Goal: Transaction & Acquisition: Purchase product/service

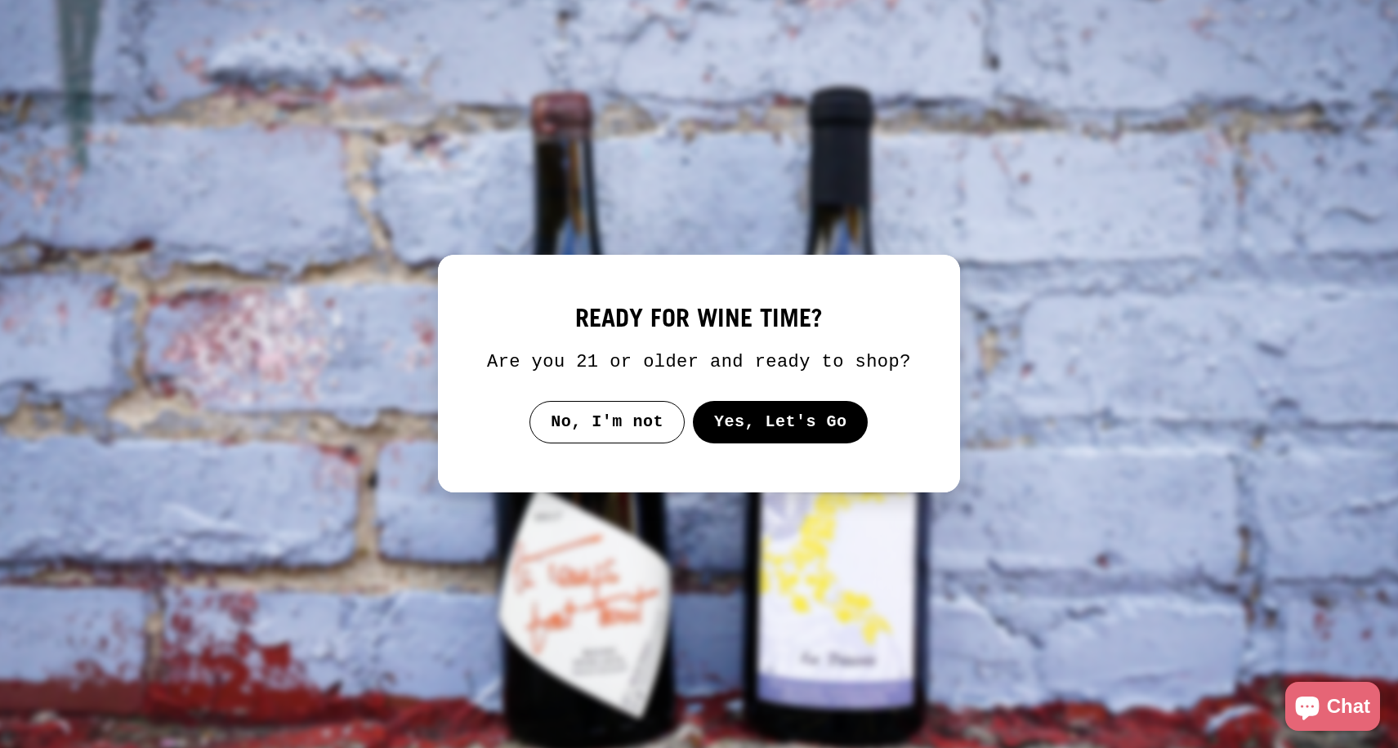
click at [781, 444] on button "Yes, Let's Go" at bounding box center [781, 422] width 176 height 42
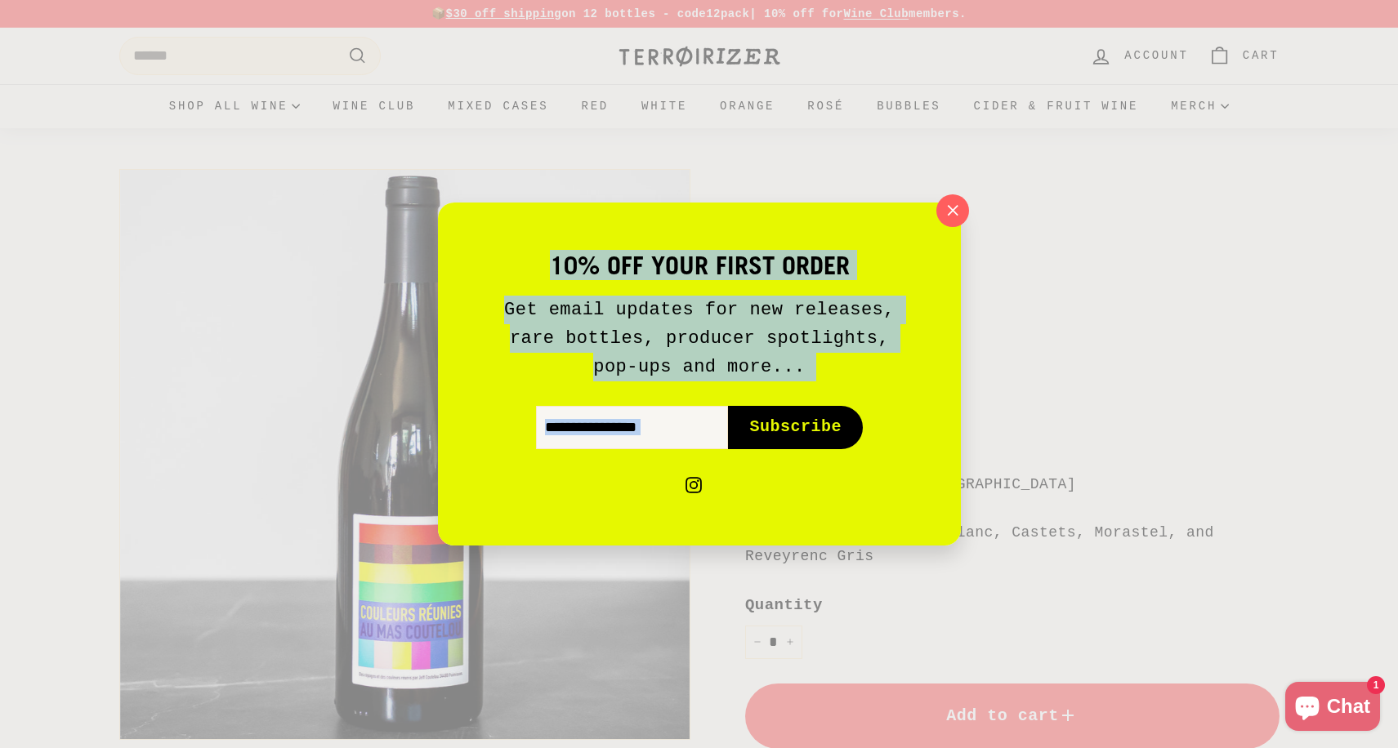
drag, startPoint x: 811, startPoint y: 530, endPoint x: 908, endPoint y: 548, distance: 98.1
click at [908, 548] on div "10% off your first order Get email updates for new releases, rare bottles, prod…" at bounding box center [699, 374] width 1398 height 748
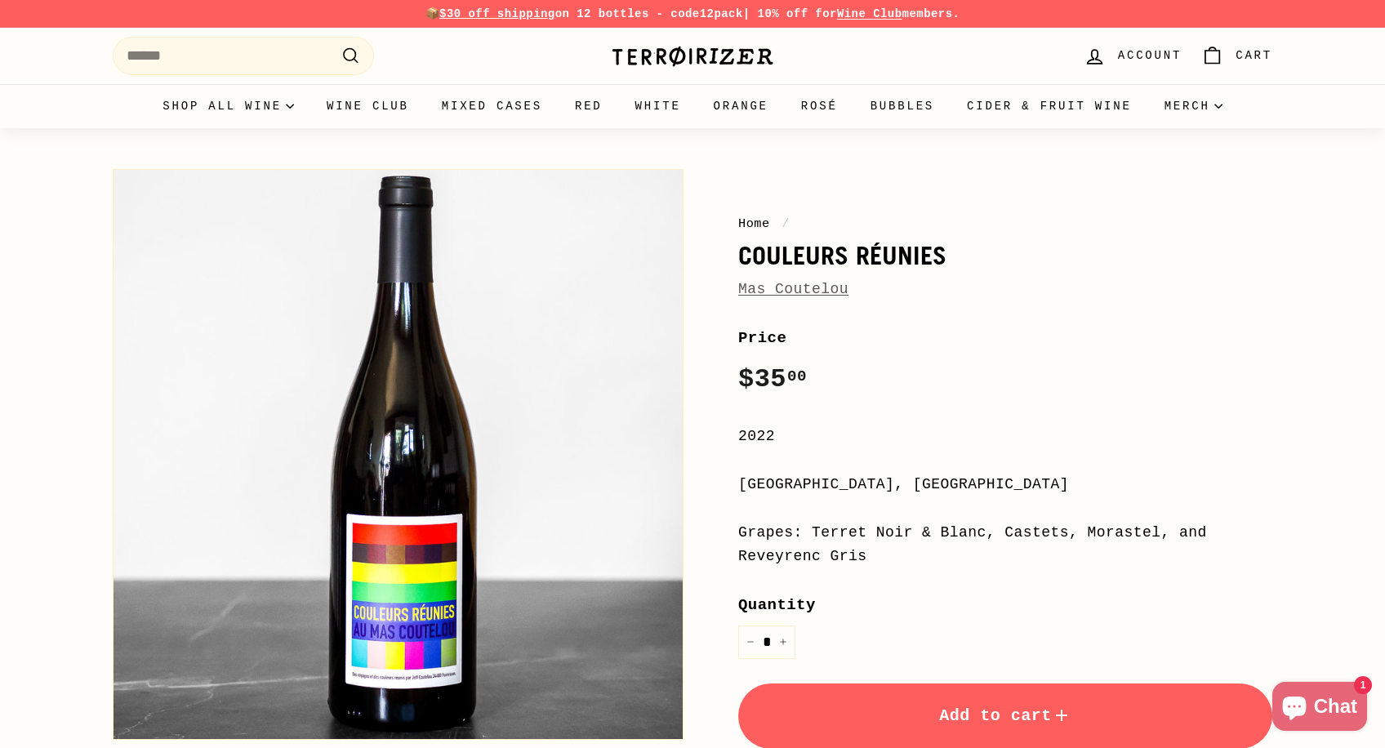
drag, startPoint x: 810, startPoint y: 532, endPoint x: 867, endPoint y: 566, distance: 66.0
click at [867, 566] on div "Grapes: Terret Noir & Blanc, Castets, Morastel, and Reveyrenc Gris" at bounding box center [1005, 544] width 534 height 47
copy div "Terret Noir & Blanc, Castets, Morastel, and Reveyrenc Gris"
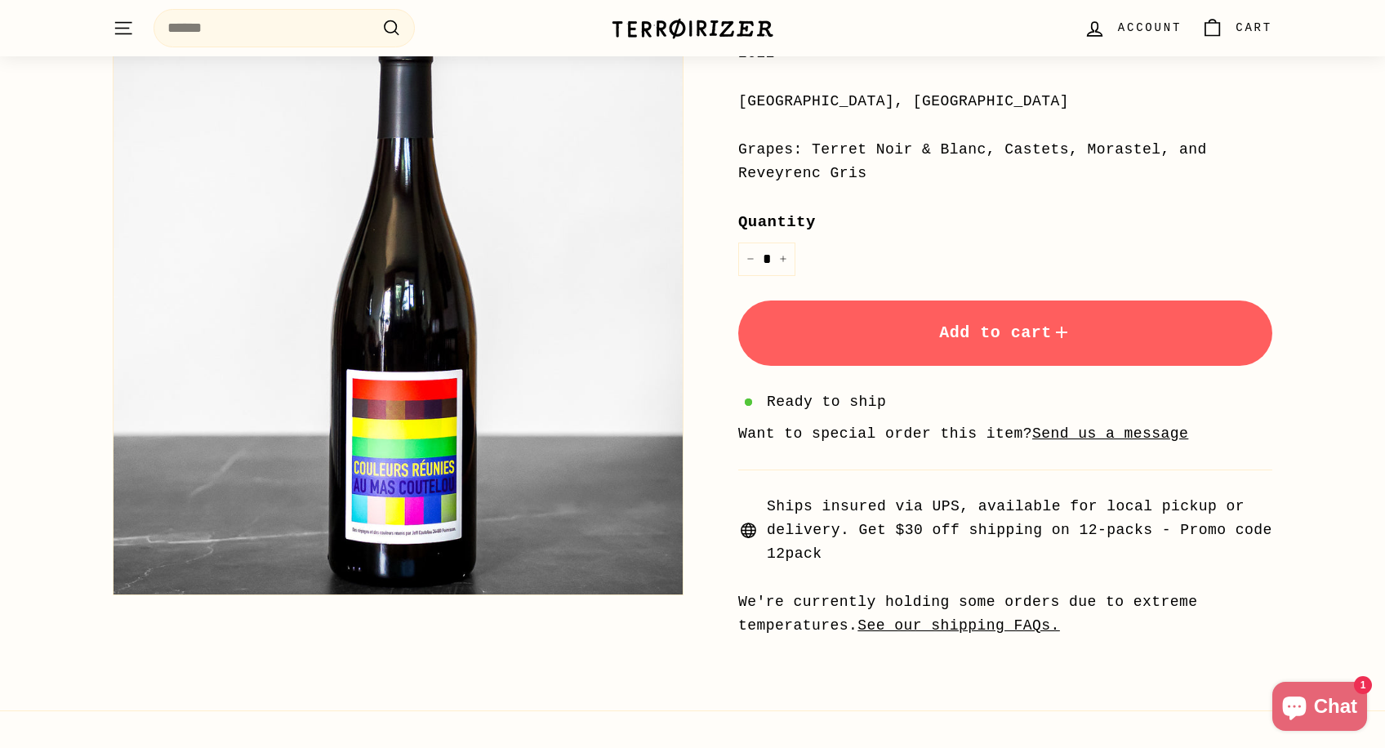
scroll to position [386, 0]
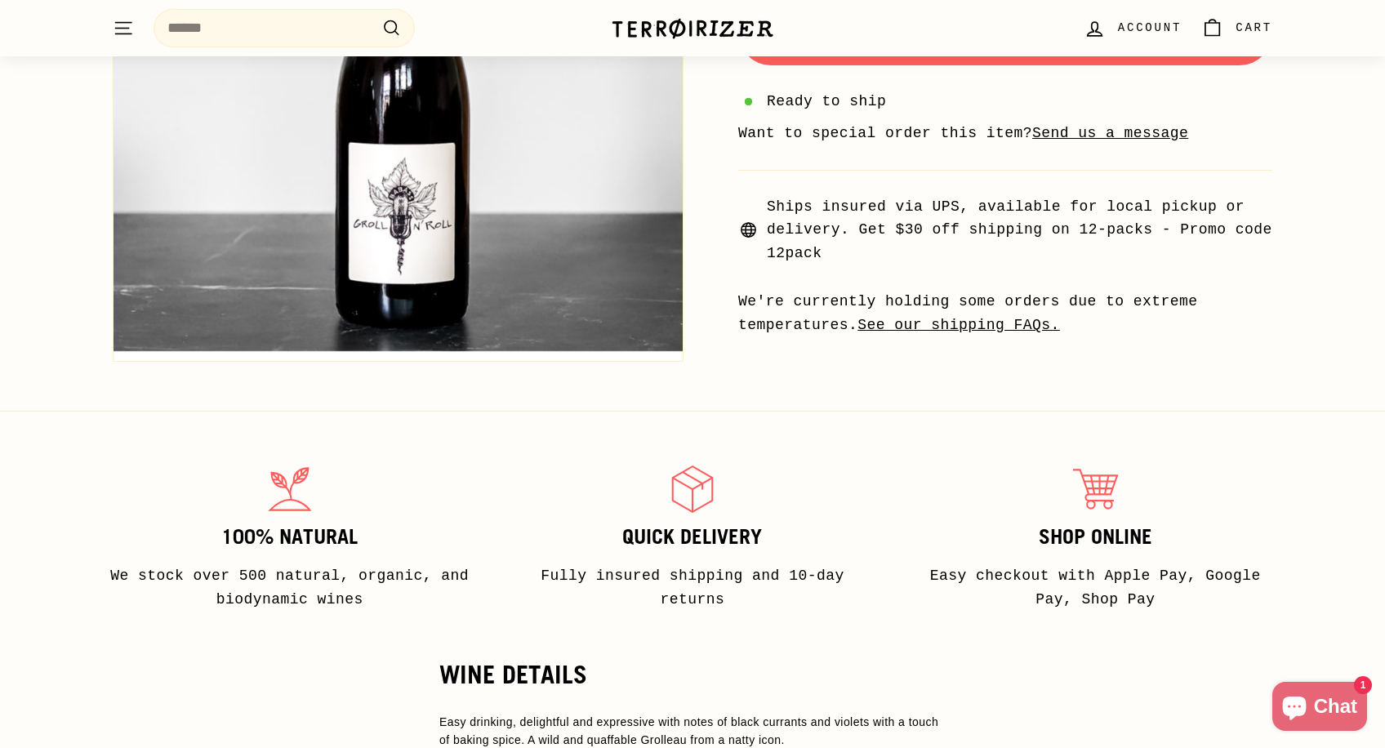
scroll to position [1024, 0]
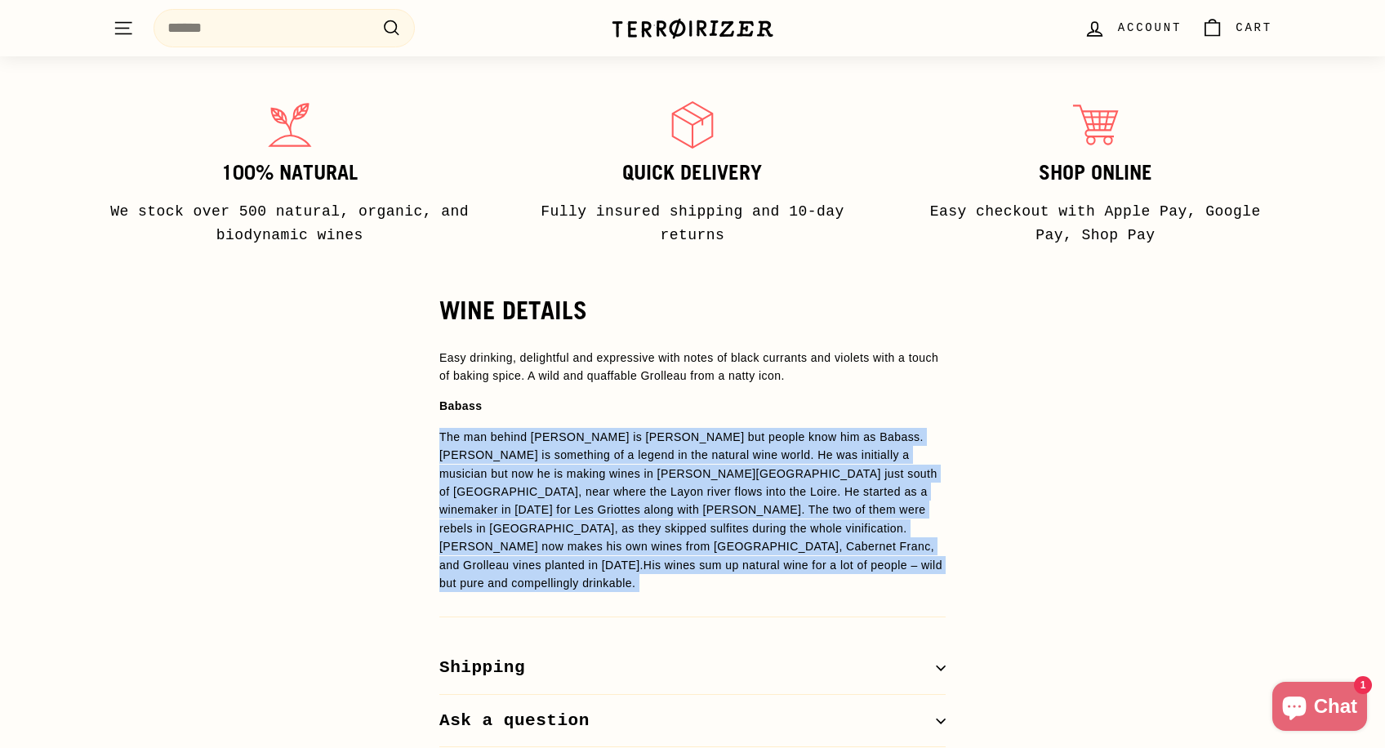
drag, startPoint x: 441, startPoint y: 435, endPoint x: 1045, endPoint y: 619, distance: 631.0
click at [1045, 619] on div "WINE DETAILS Easy drinking, delightful and expressive with notes of black curra…" at bounding box center [692, 523] width 1385 height 452
copy div "The man behind Les Vignes de Babass is Sebastien Dervieux but people know him a…"
